Goal: Task Accomplishment & Management: Use online tool/utility

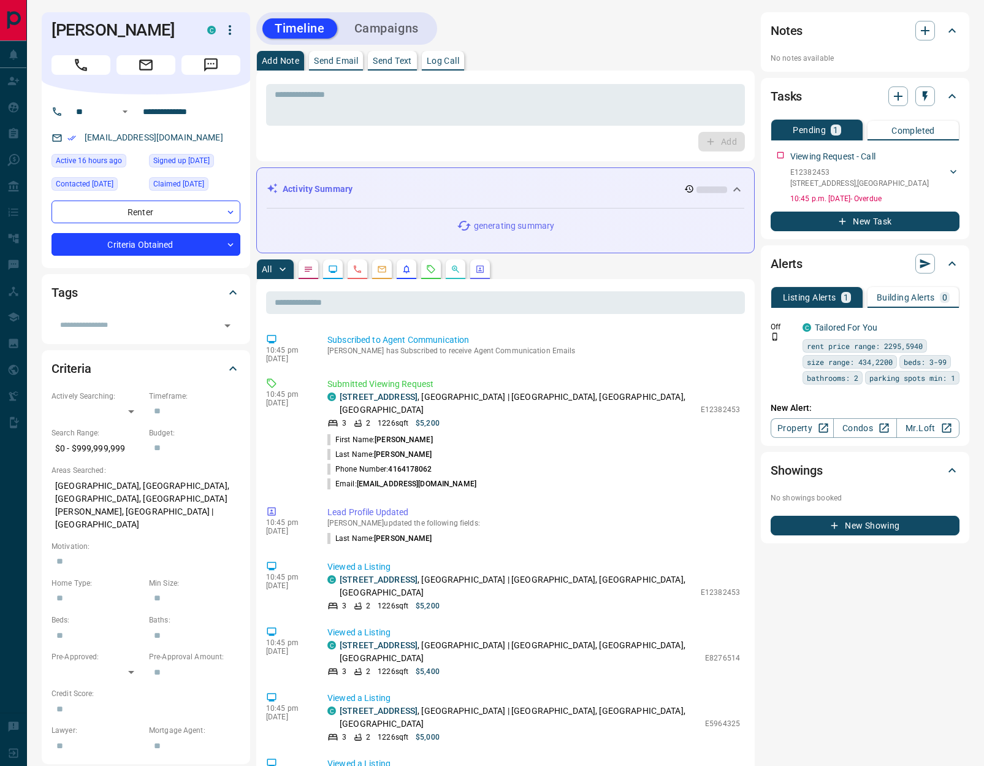
click at [454, 67] on button "Log Call" at bounding box center [443, 61] width 42 height 20
click at [728, 148] on button "Log Call" at bounding box center [720, 142] width 48 height 20
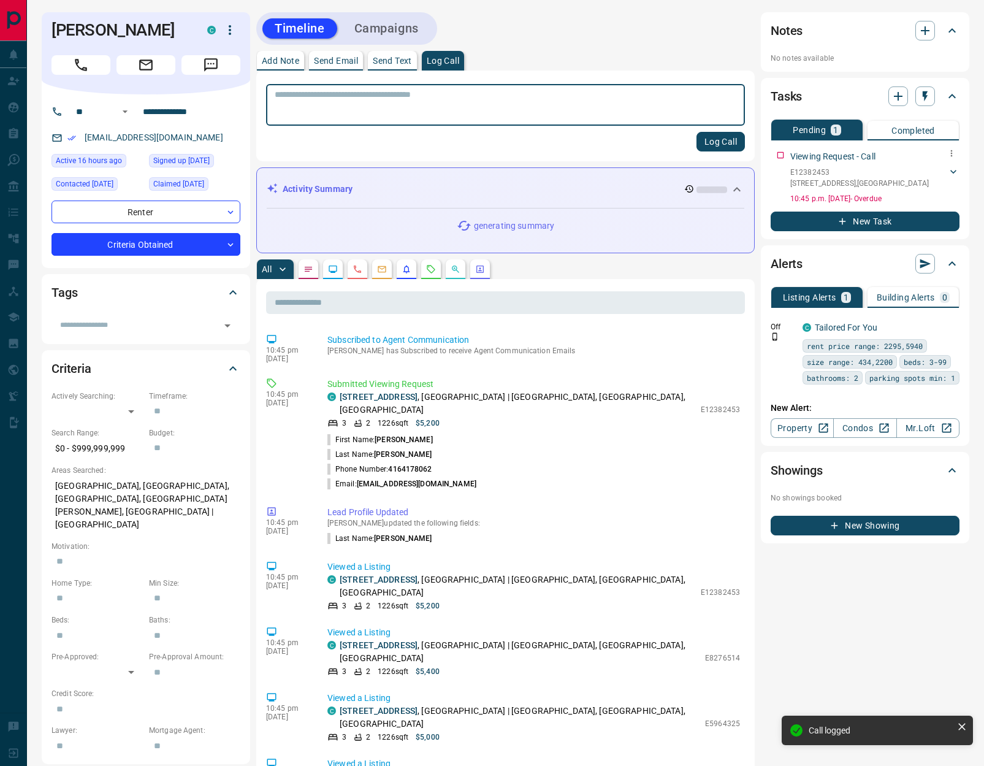
click at [951, 170] on icon at bounding box center [953, 172] width 6 height 4
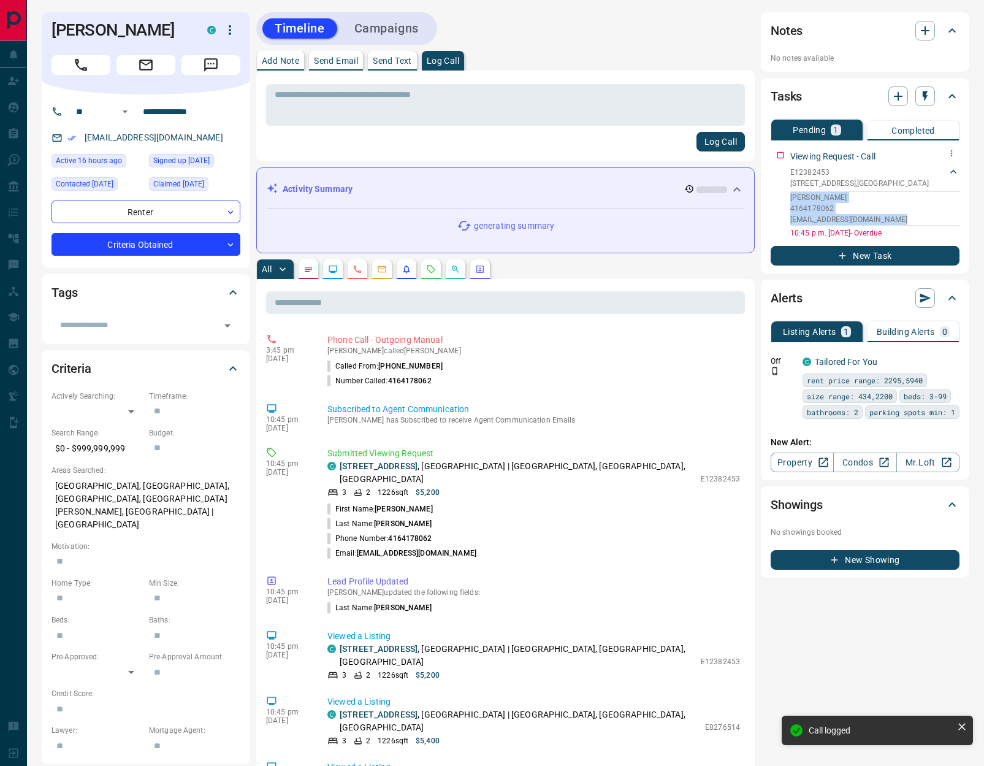
drag, startPoint x: 905, startPoint y: 220, endPoint x: 802, endPoint y: 200, distance: 105.4
click at [785, 199] on div "Viewing Request - Call E12382453 816 - [STREET_ADDRESS][PERSON_NAME] 4164178062…" at bounding box center [864, 191] width 189 height 93
copy div "[PERSON_NAME] 4164178062 [PERSON_NAME][EMAIL_ADDRESS][DOMAIN_NAME]"
click at [924, 30] on icon "button" at bounding box center [925, 30] width 9 height 9
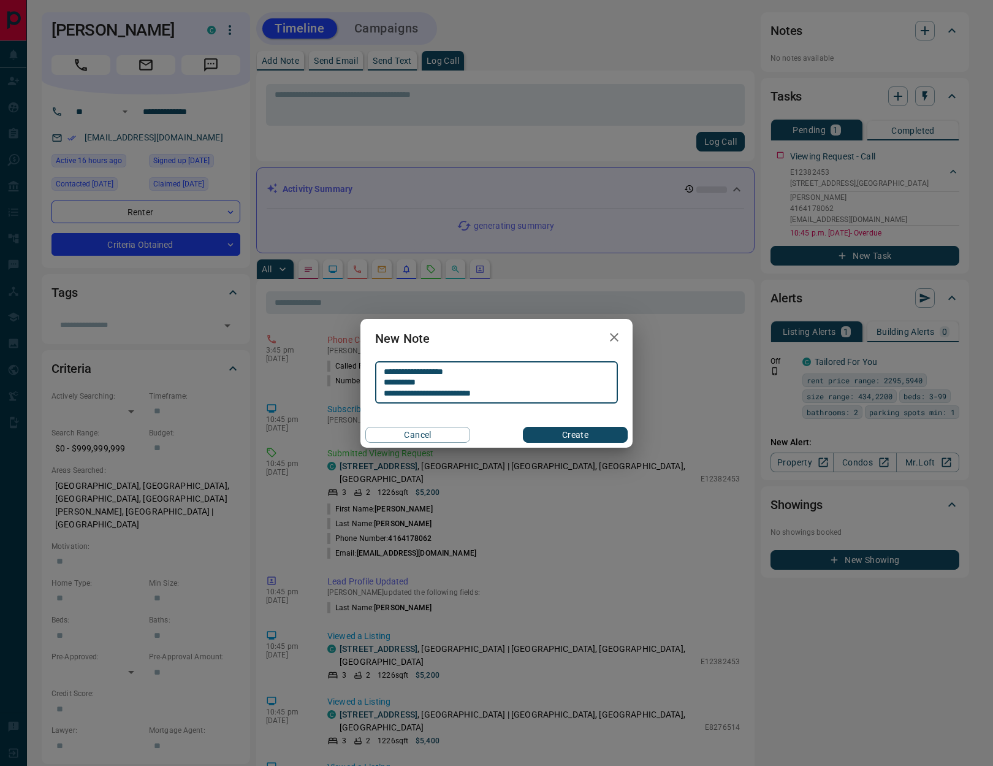
type textarea "**********"
drag, startPoint x: 561, startPoint y: 434, endPoint x: 646, endPoint y: 415, distance: 87.3
click at [561, 435] on button "Create" at bounding box center [575, 435] width 105 height 16
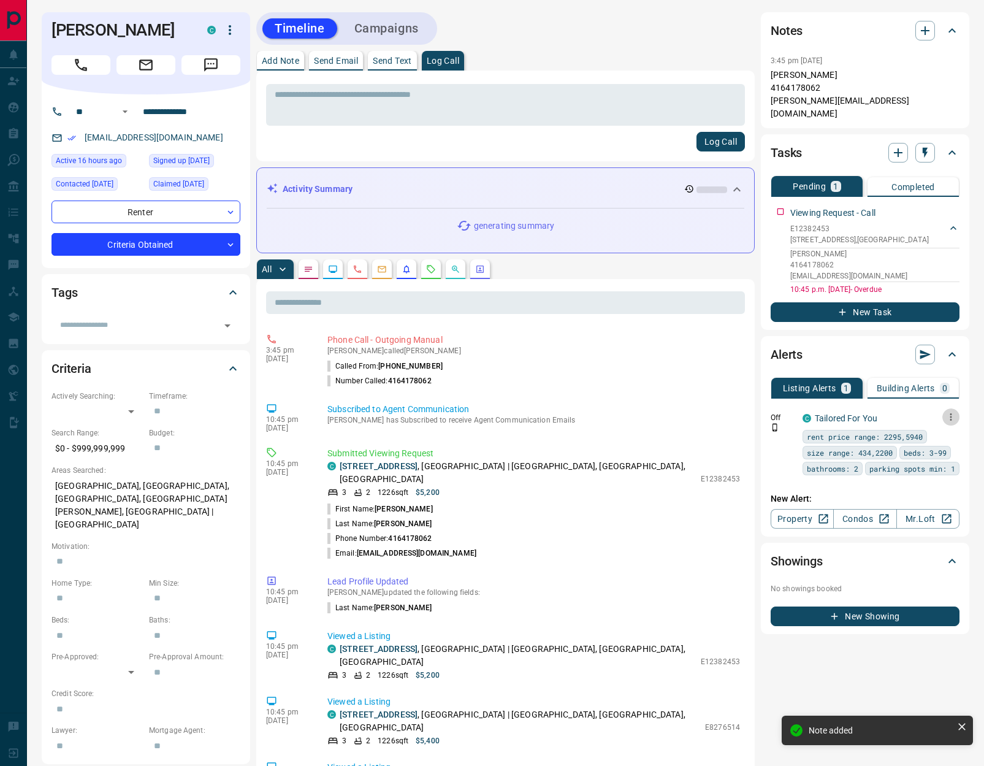
click at [946, 411] on icon "button" at bounding box center [950, 416] width 11 height 11
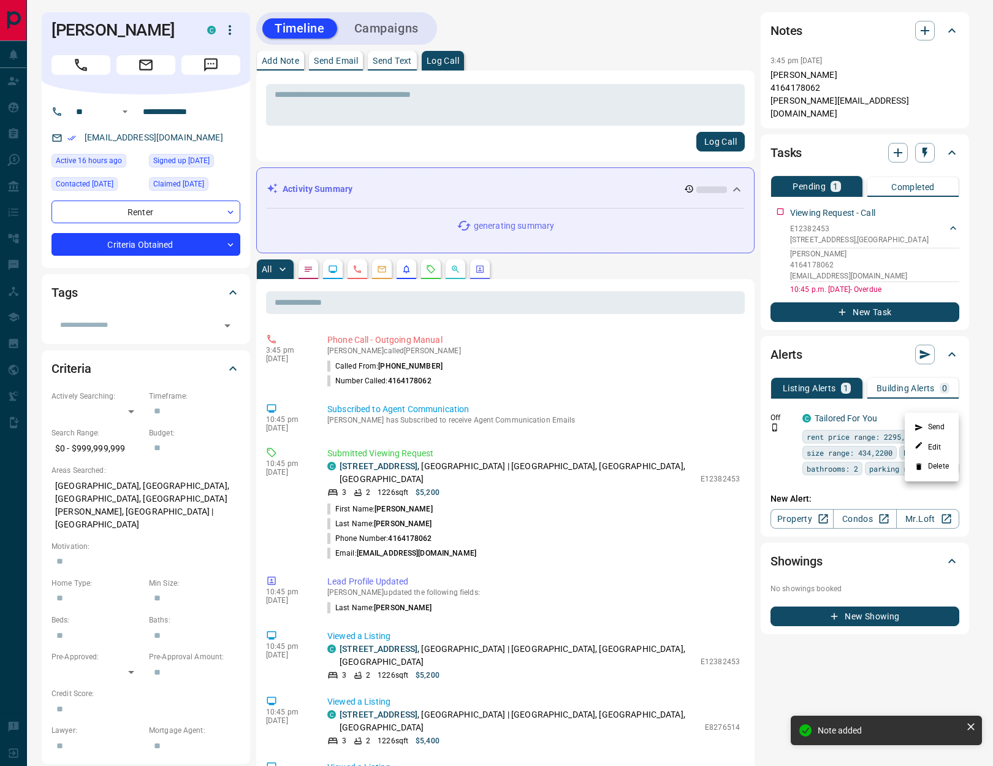
click at [938, 471] on li "Delete" at bounding box center [932, 467] width 54 height 20
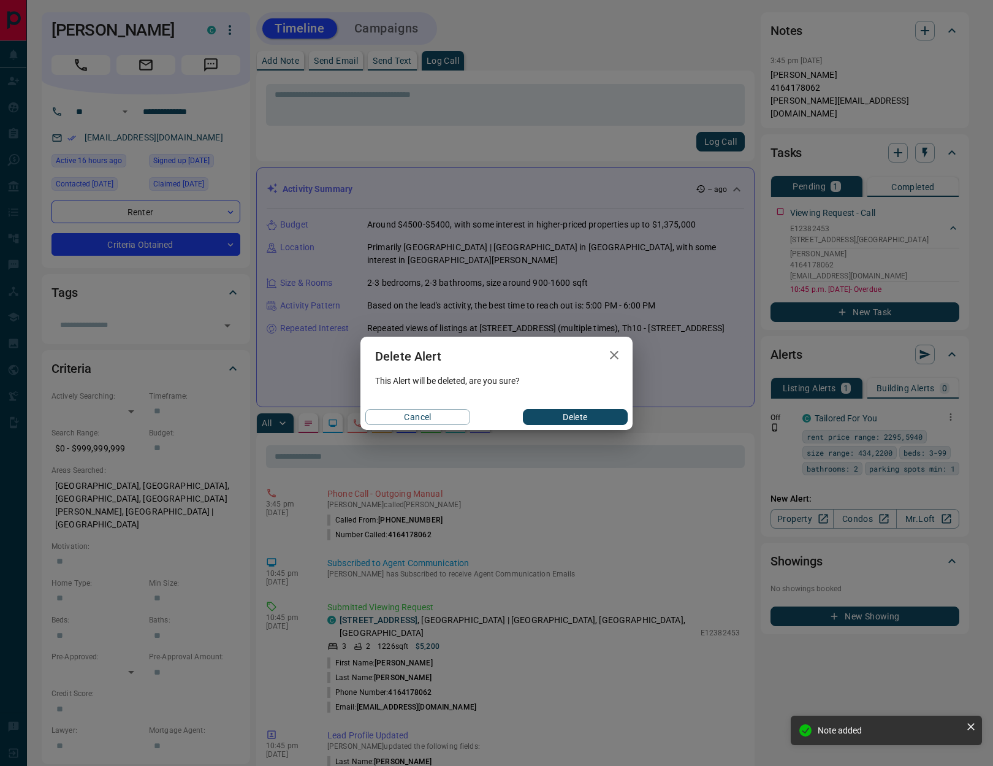
click at [607, 415] on button "Delete" at bounding box center [575, 417] width 105 height 16
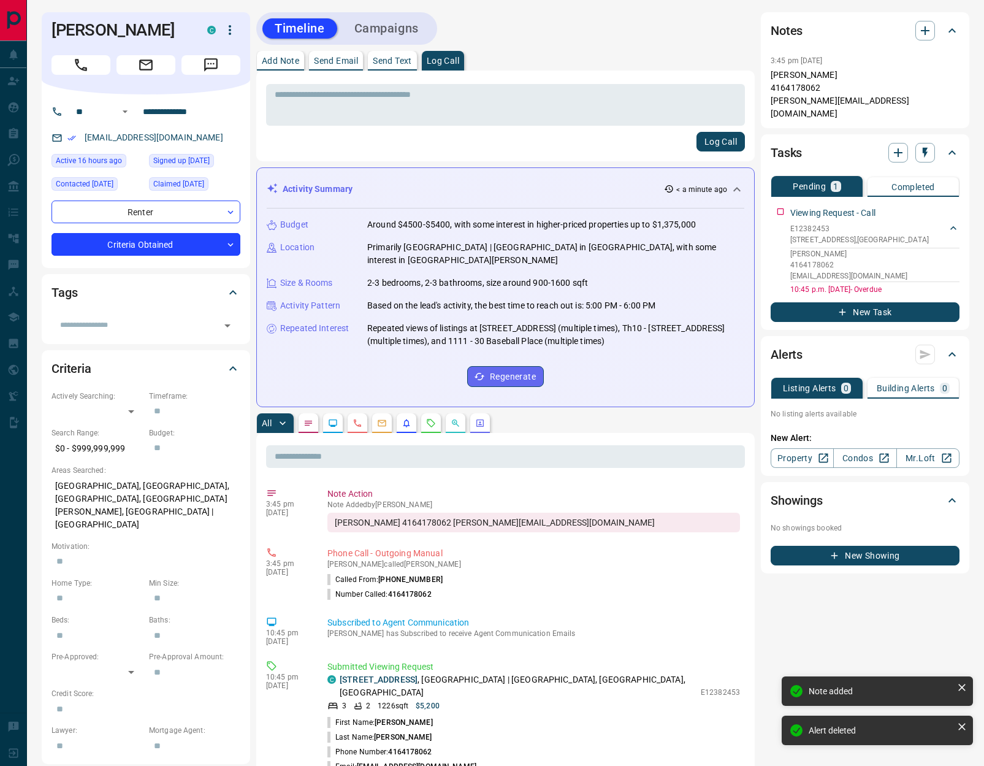
scroll to position [178, 0]
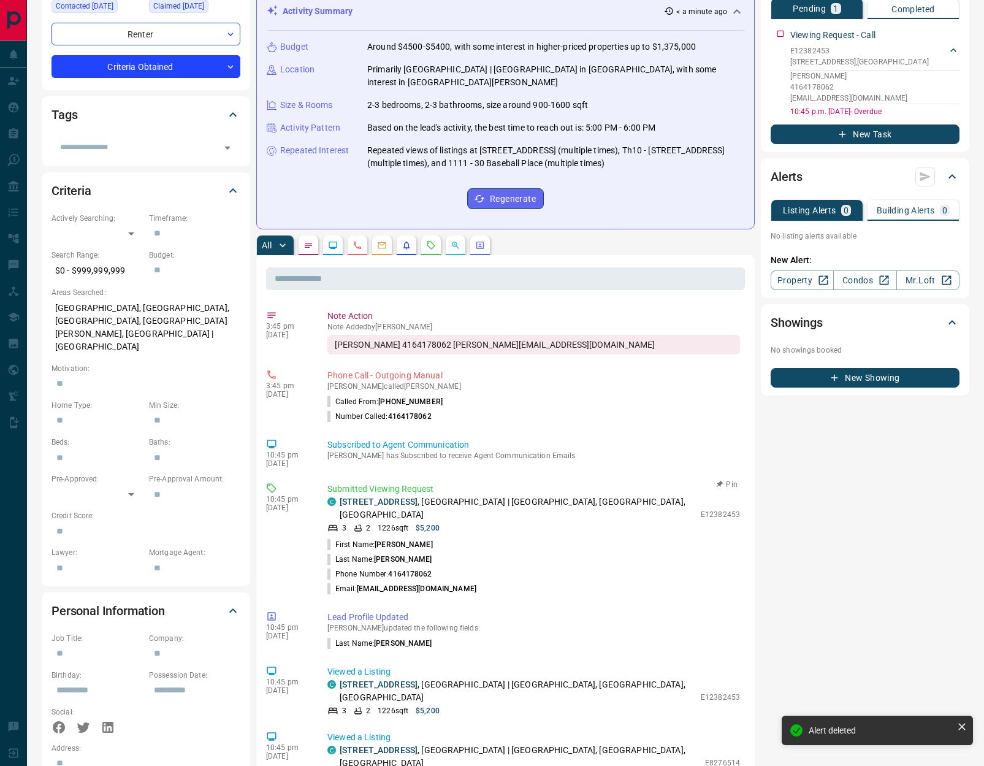
drag, startPoint x: 715, startPoint y: 471, endPoint x: 694, endPoint y: 481, distance: 23.0
click at [715, 478] on icon "button" at bounding box center [719, 484] width 12 height 12
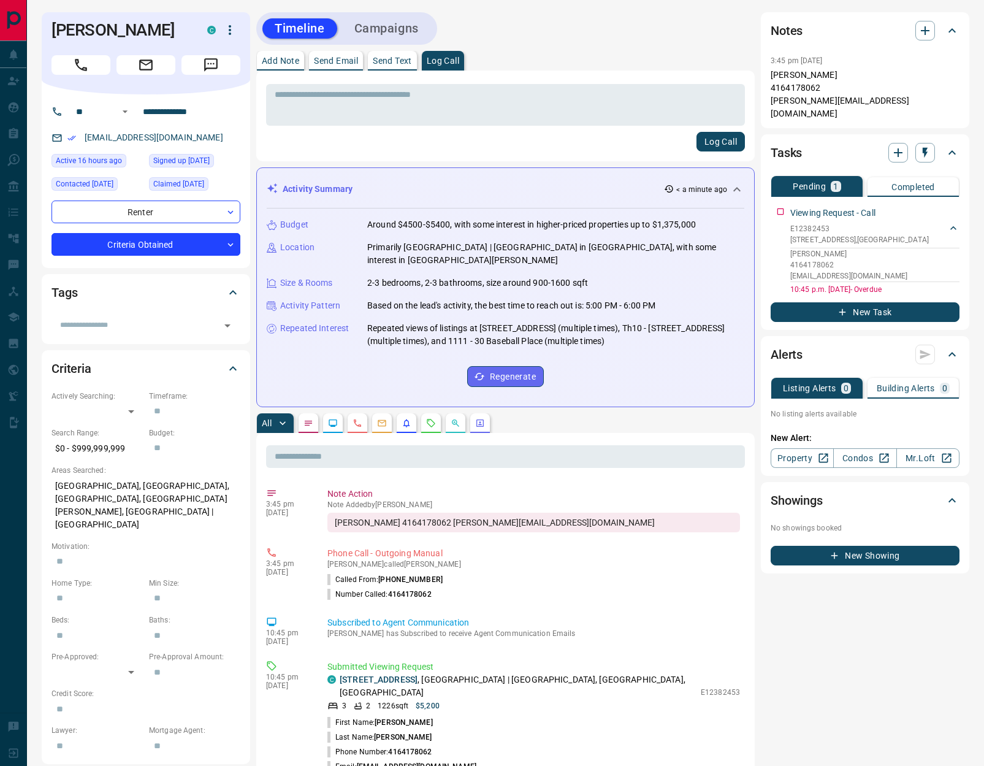
click at [712, 142] on button "Log Call" at bounding box center [720, 142] width 48 height 20
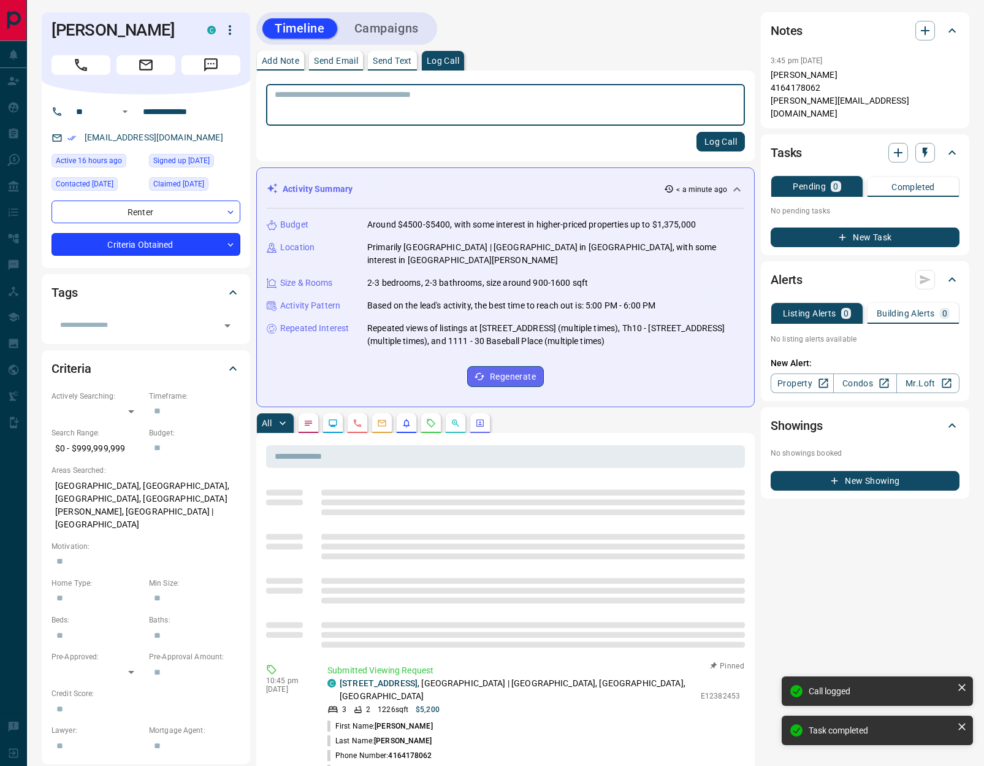
click at [207, 265] on body "**********" at bounding box center [492, 744] width 984 height 1489
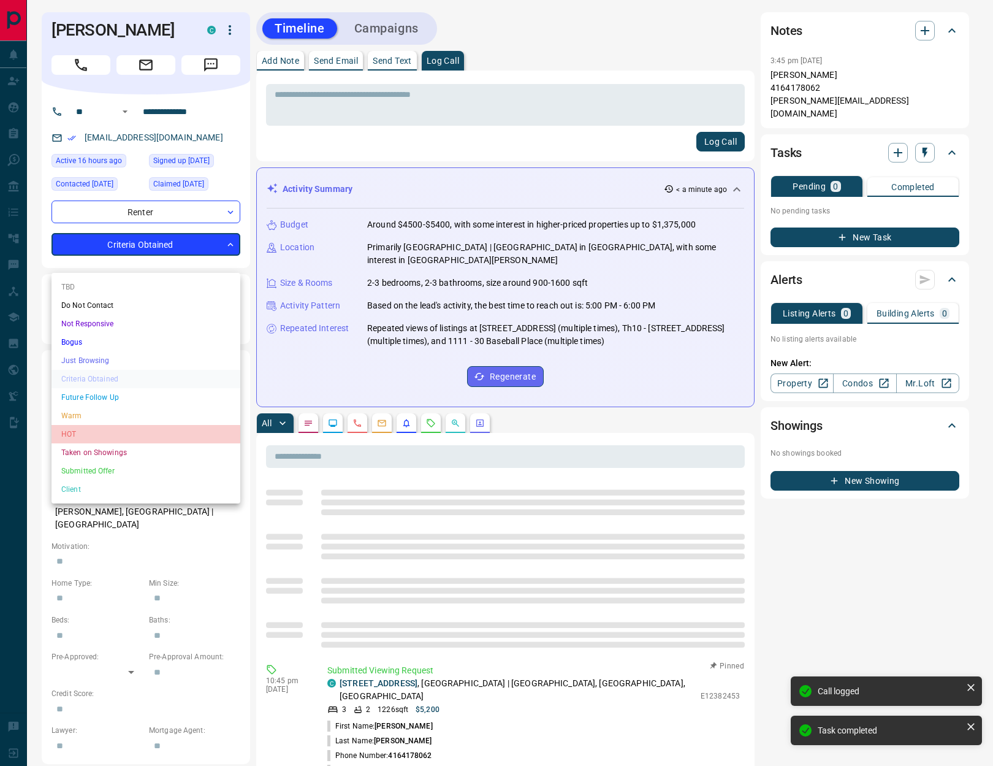
click at [103, 434] on li "HOT" at bounding box center [145, 434] width 189 height 18
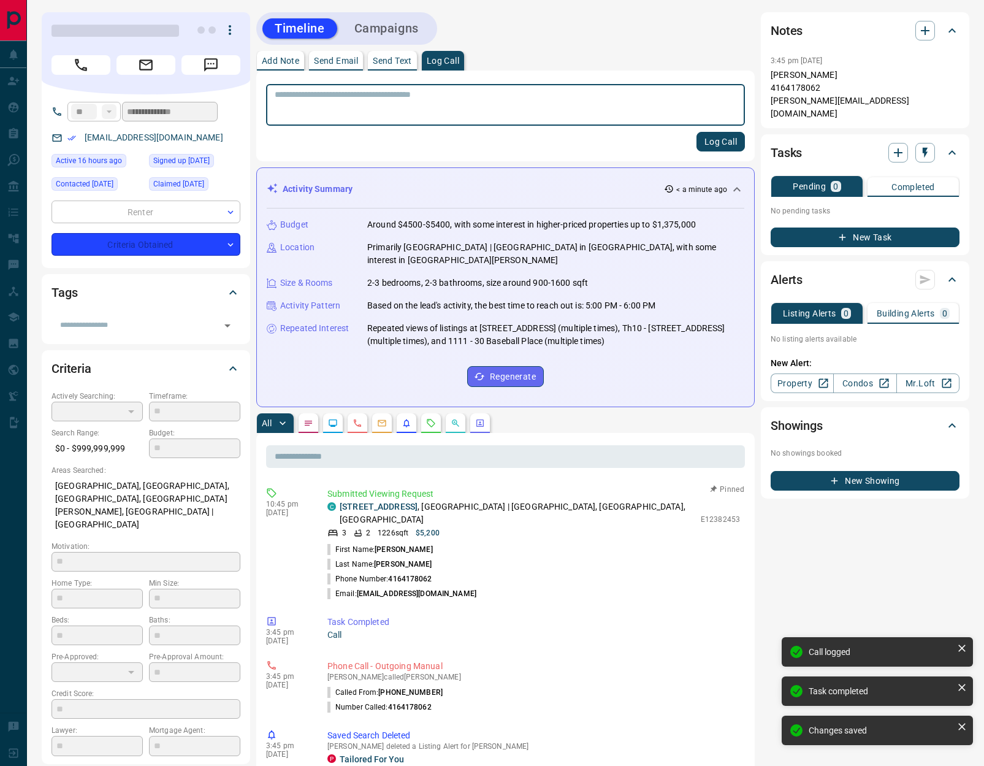
type input "*"
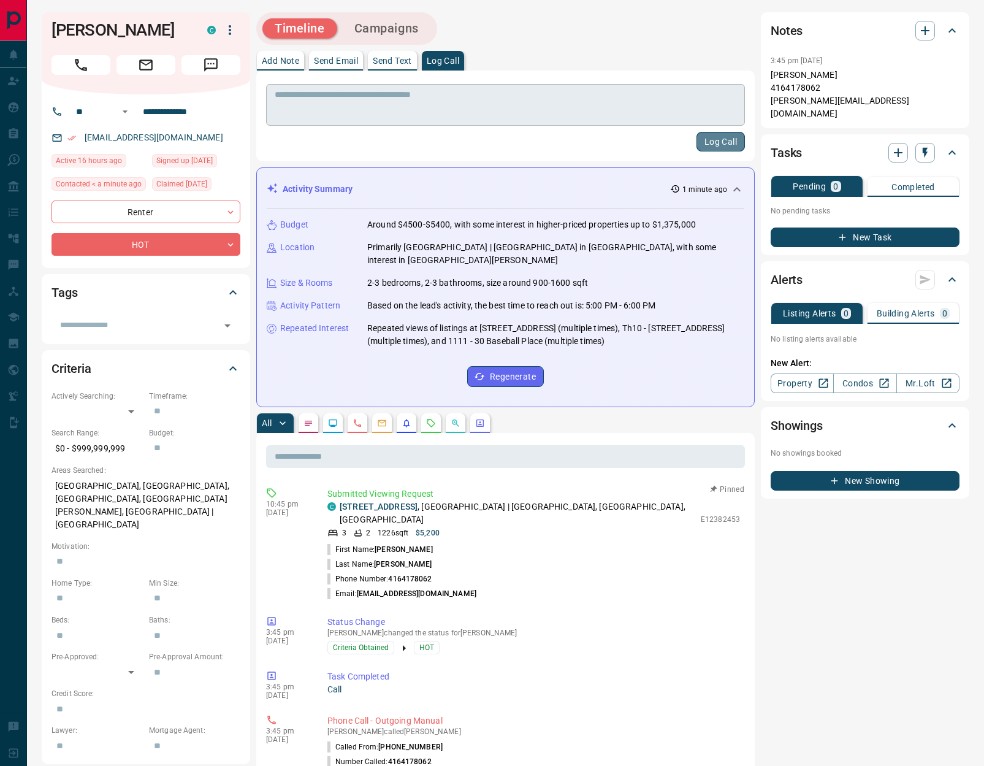
drag, startPoint x: 712, startPoint y: 139, endPoint x: 742, endPoint y: 91, distance: 57.0
click at [712, 139] on button "Log Call" at bounding box center [720, 142] width 48 height 20
drag, startPoint x: 719, startPoint y: 142, endPoint x: 731, endPoint y: 124, distance: 20.7
click at [719, 141] on button "Log Call" at bounding box center [720, 142] width 48 height 20
